Goal: Complete application form

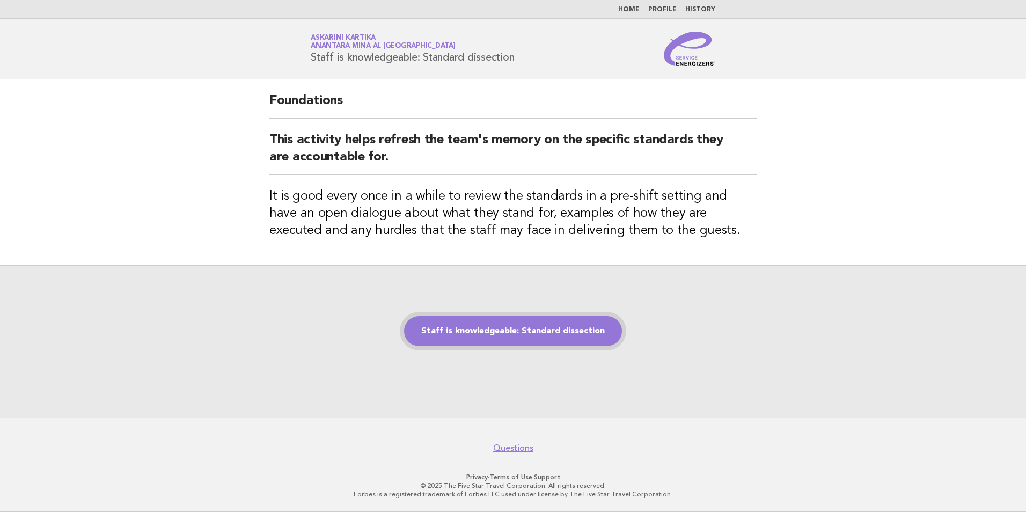
click at [574, 330] on link "Staff is knowledgeable: Standard dissection" at bounding box center [513, 331] width 218 height 30
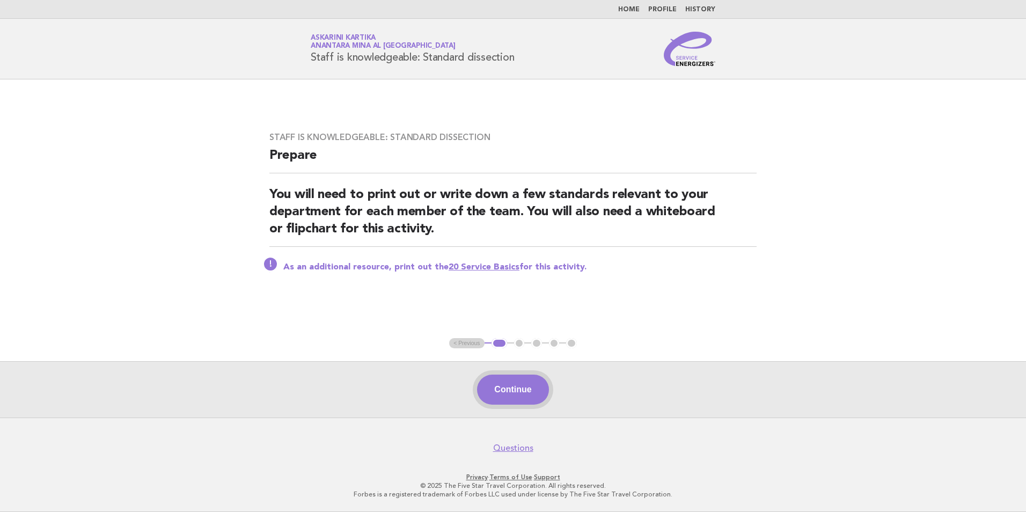
click at [522, 396] on button "Continue" at bounding box center [512, 390] width 71 height 30
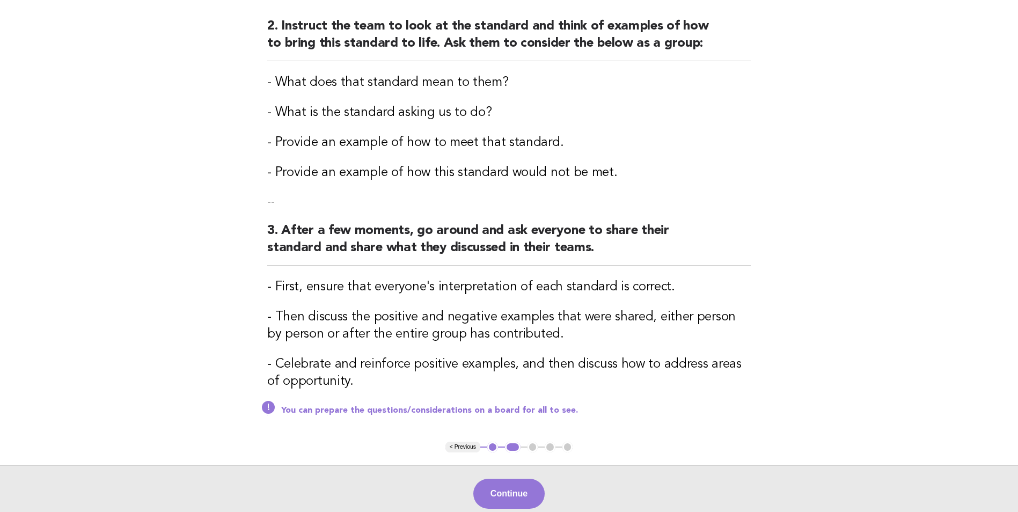
scroll to position [268, 0]
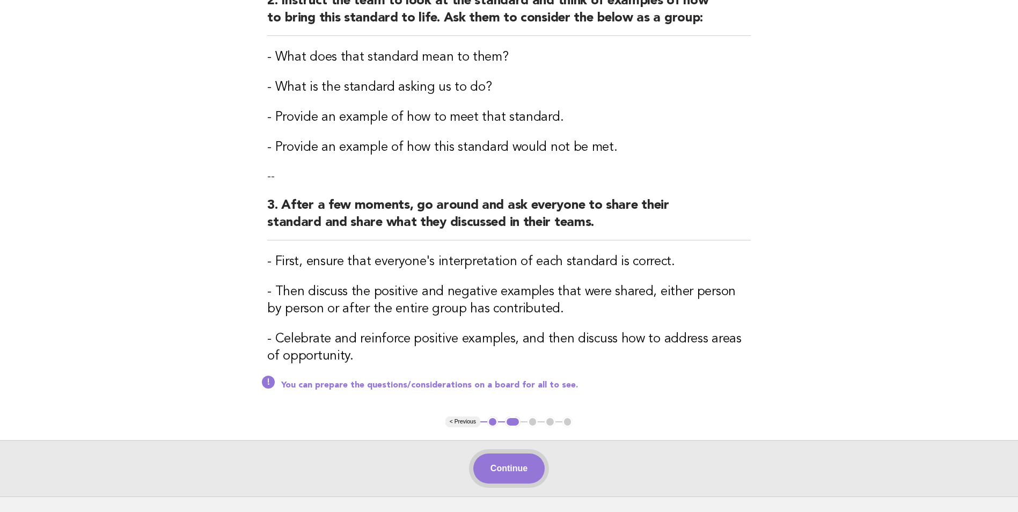
click at [521, 472] on button "Continue" at bounding box center [508, 469] width 71 height 30
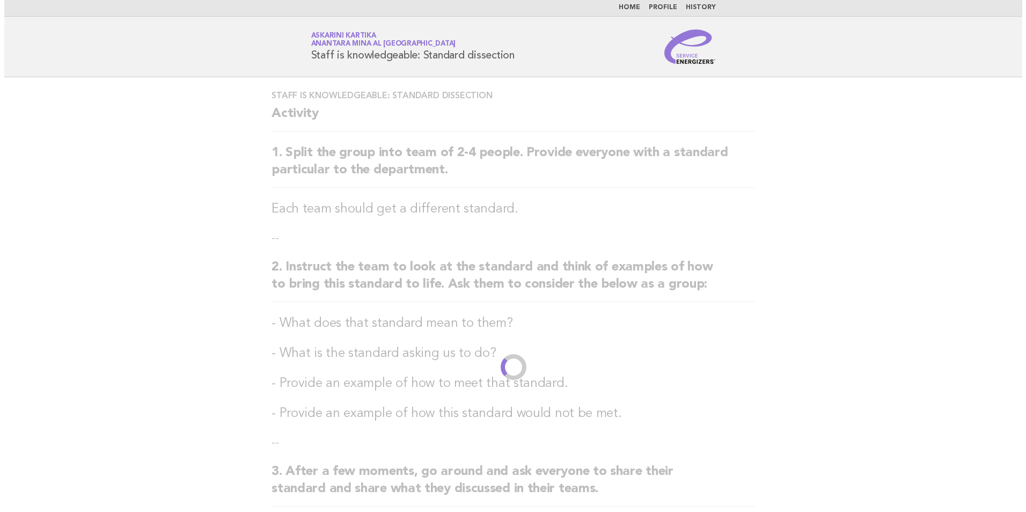
scroll to position [0, 0]
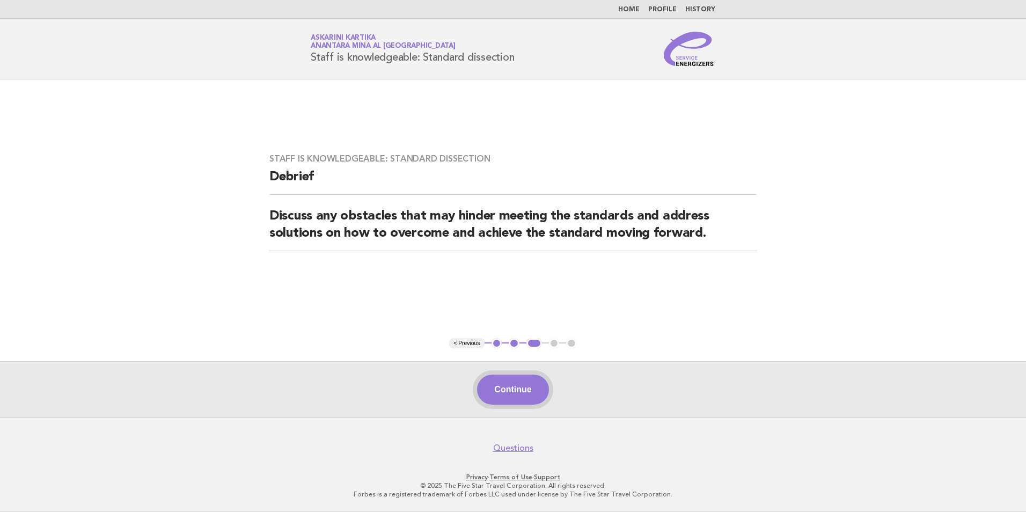
click at [514, 395] on button "Continue" at bounding box center [512, 390] width 71 height 30
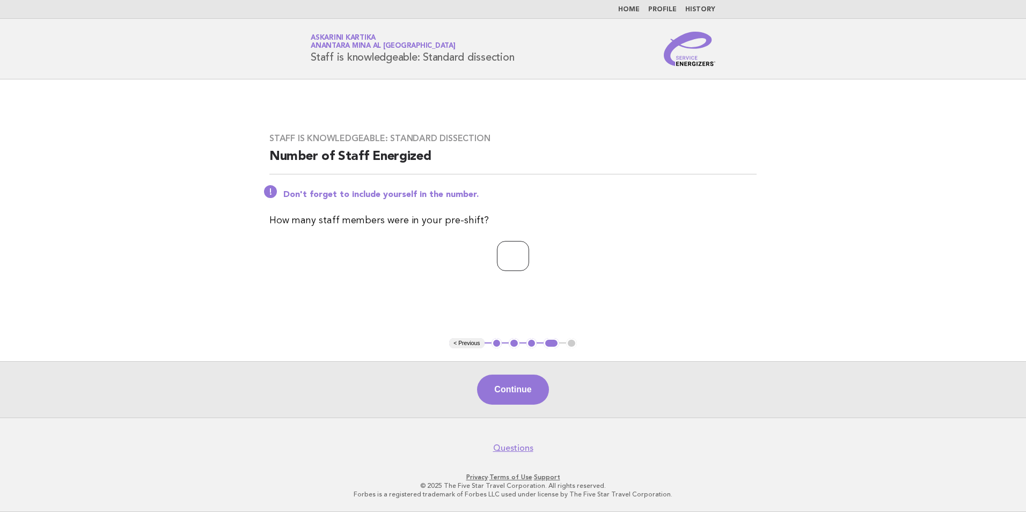
type input "*"
click at [529, 254] on input "*" at bounding box center [513, 256] width 32 height 30
type input "*"
click at [508, 376] on button "Continue" at bounding box center [512, 390] width 71 height 30
